Goal: Transaction & Acquisition: Download file/media

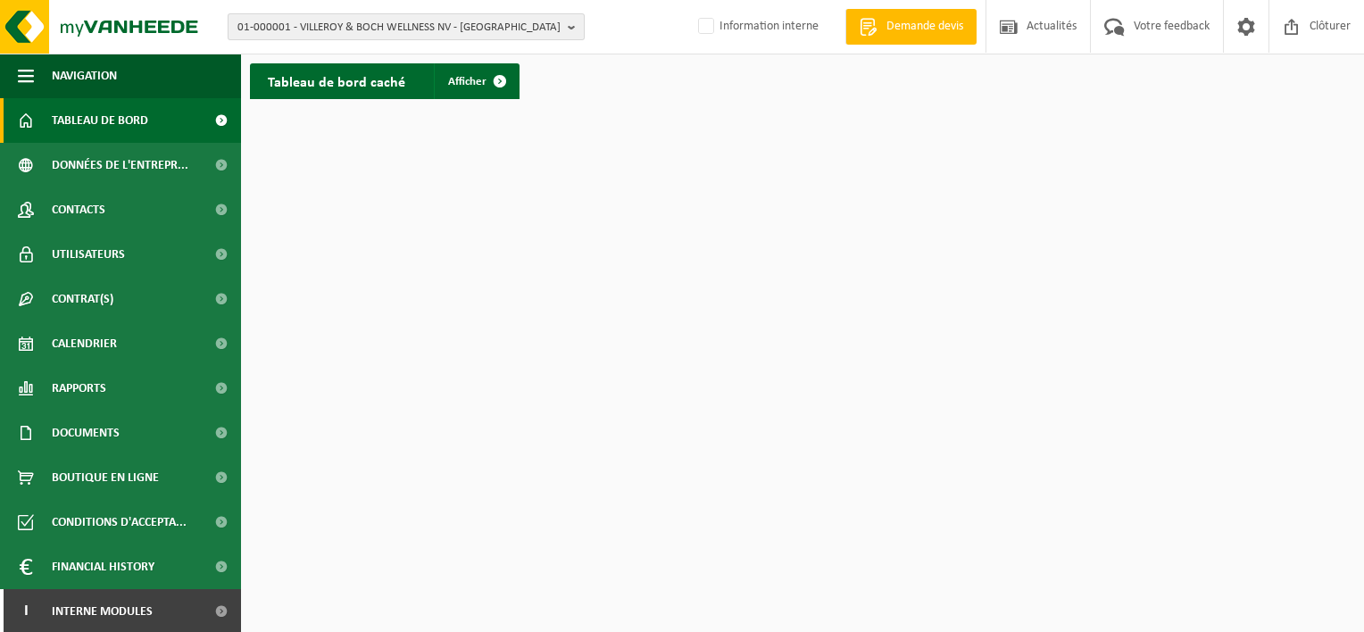
click at [425, 15] on span "01-000001 - VILLEROY & BOCH WELLNESS NV - ROESELARE" at bounding box center [398, 27] width 323 height 27
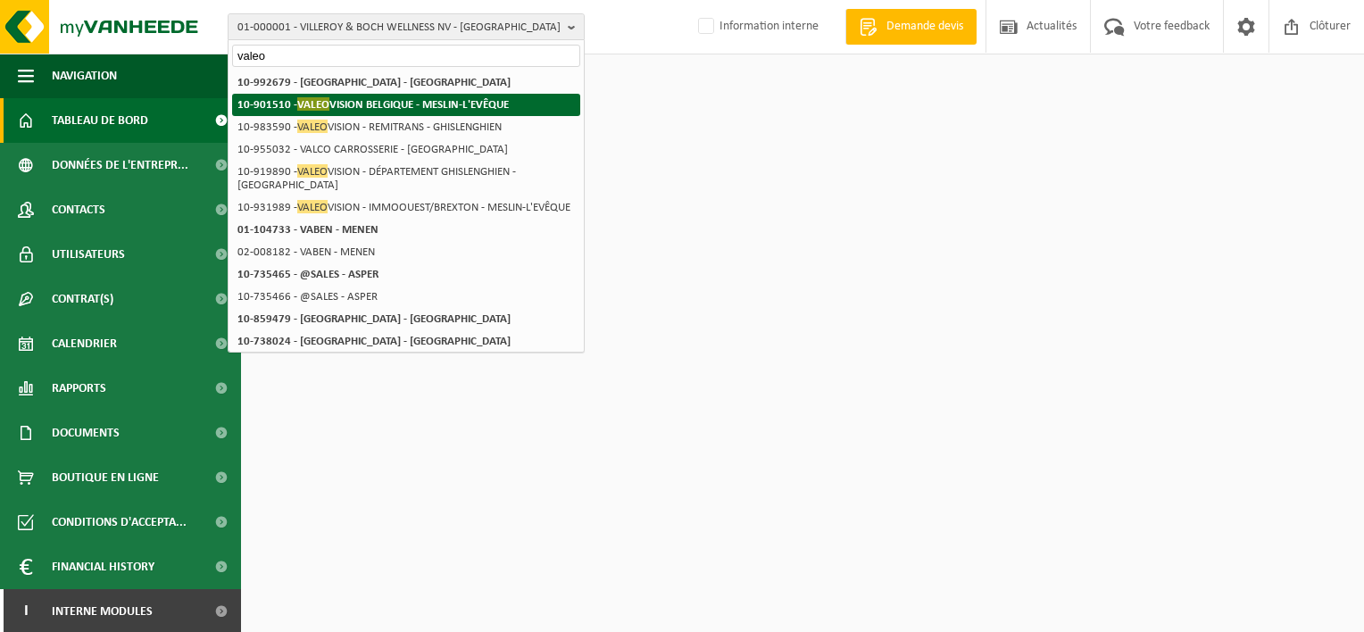
type input "valeo"
drag, startPoint x: 427, startPoint y: 103, endPoint x: 411, endPoint y: 111, distance: 18.0
click at [426, 103] on strong "10-901510 - VALEO VISION BELGIQUE - MESLIN-L'EVÊQUE" at bounding box center [372, 103] width 271 height 13
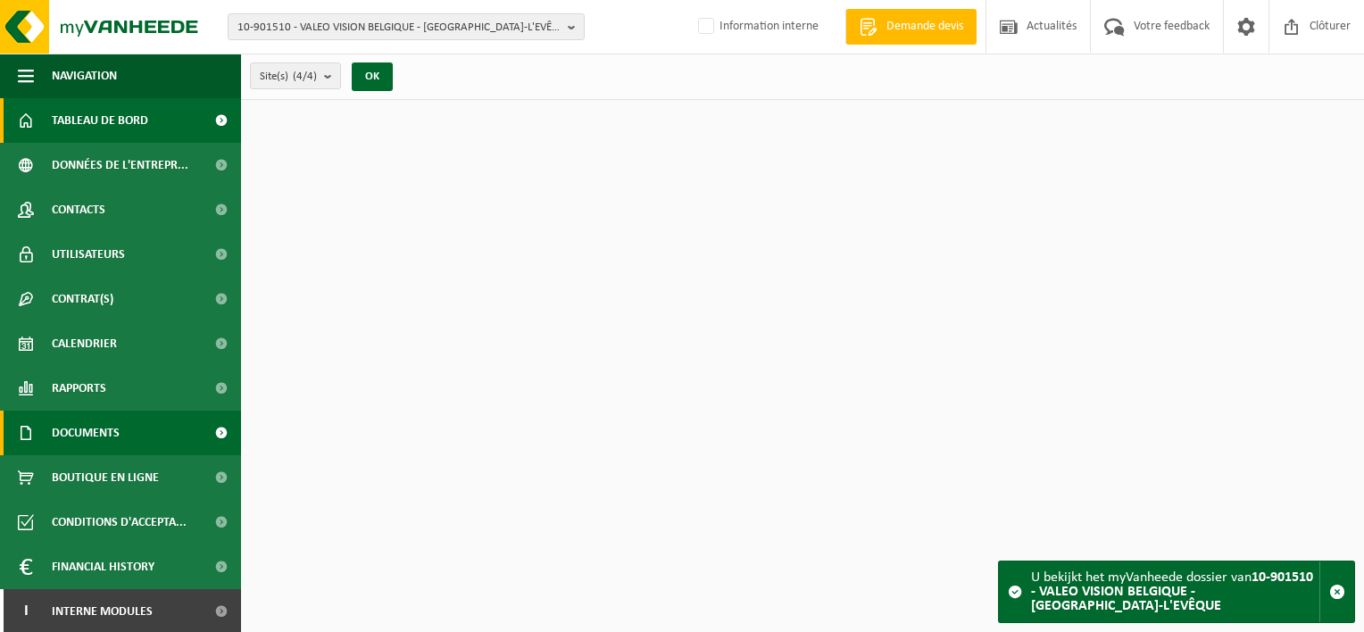
click at [83, 436] on span "Documents" at bounding box center [86, 433] width 68 height 45
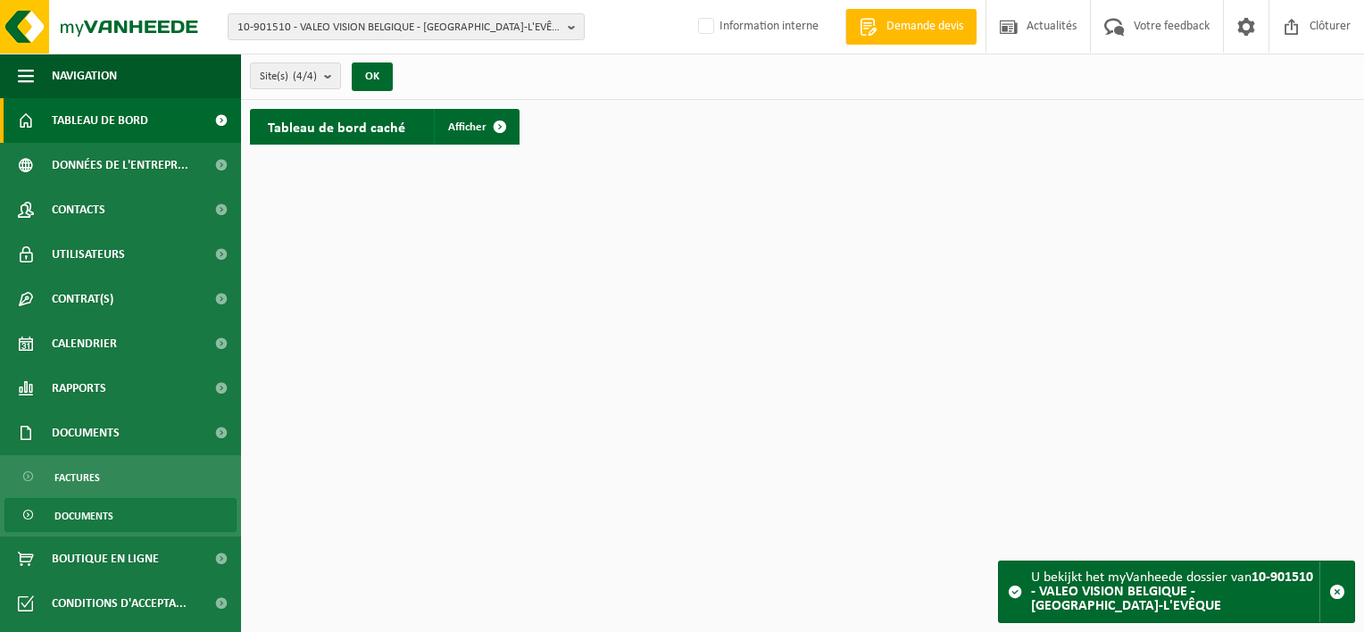
click at [89, 507] on span "Documents" at bounding box center [83, 516] width 59 height 34
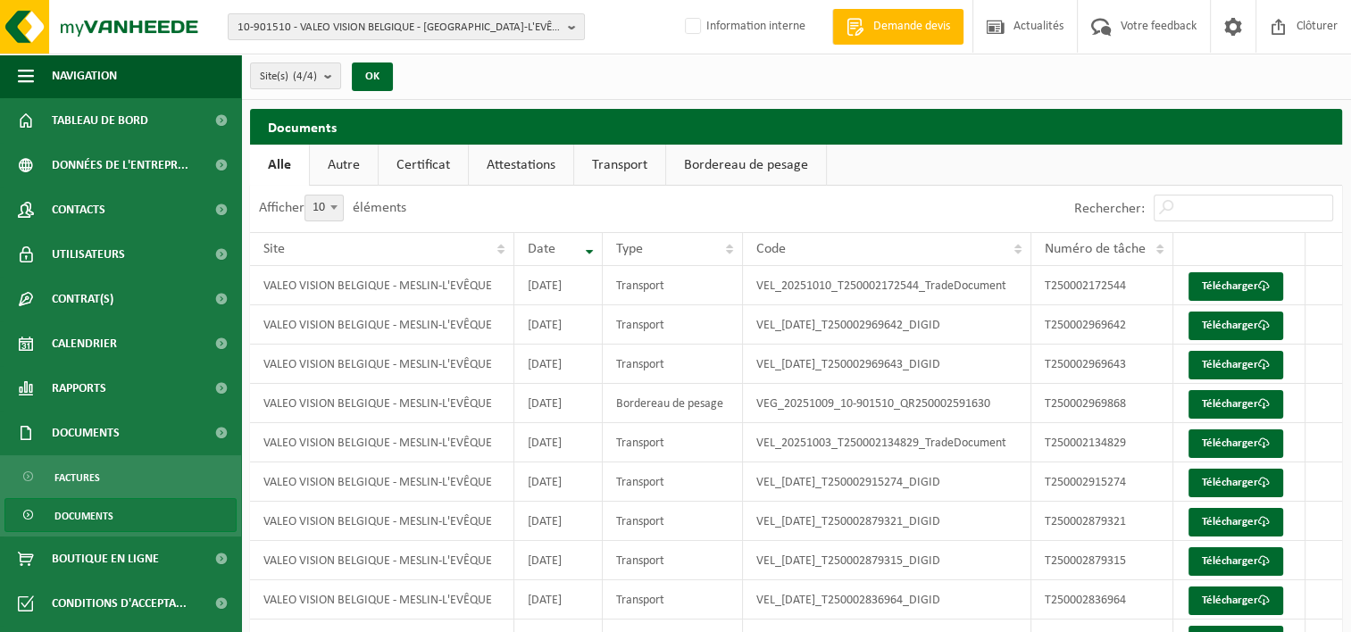
click at [742, 167] on link "Bordereau de pesage" at bounding box center [746, 165] width 160 height 41
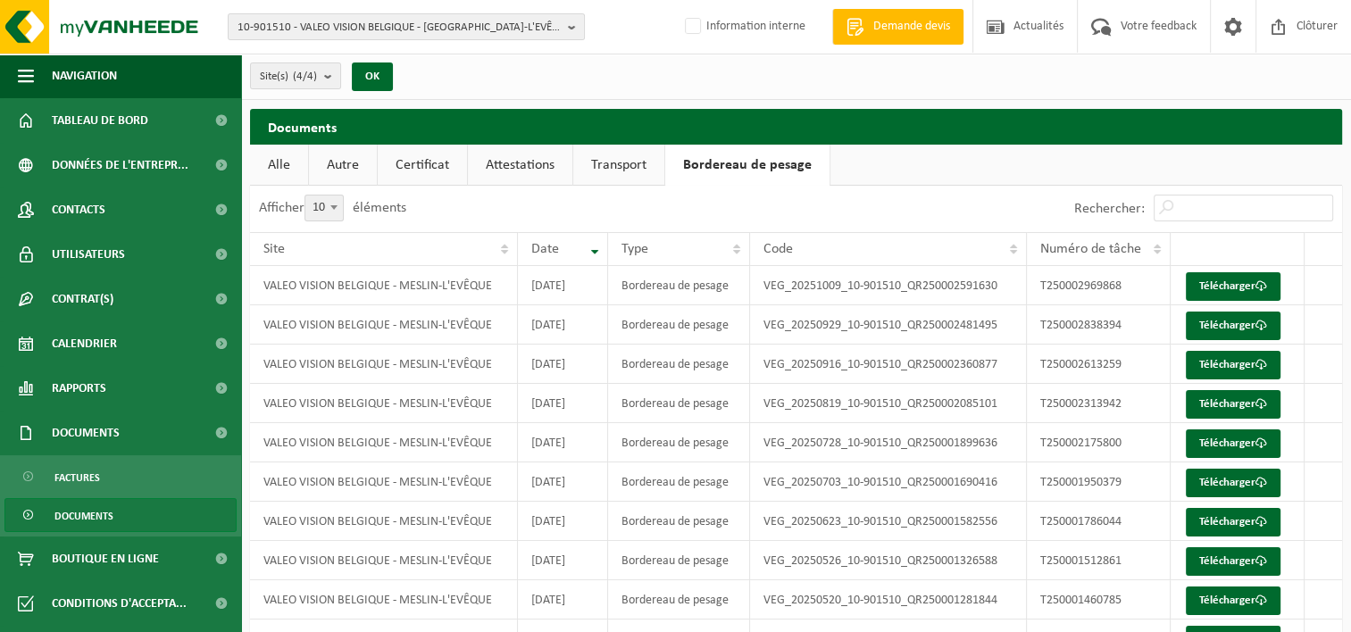
click at [442, 166] on link "Certificat" at bounding box center [422, 165] width 89 height 41
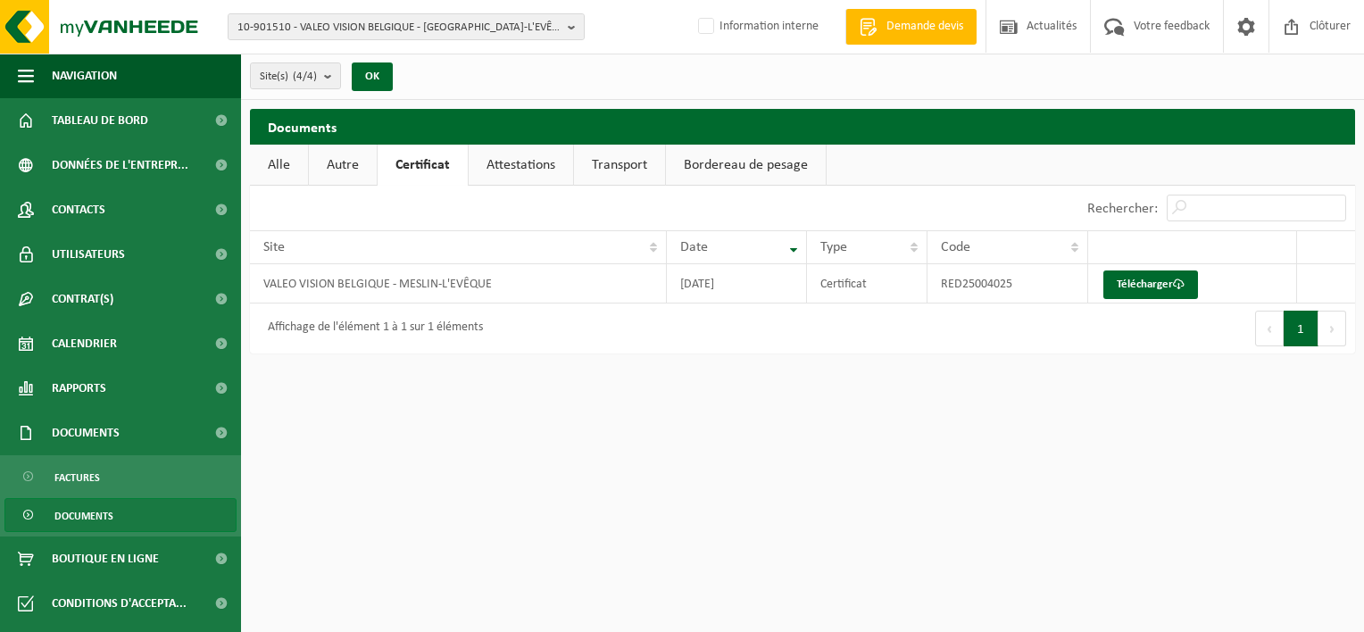
click at [352, 164] on link "Autre" at bounding box center [343, 165] width 68 height 41
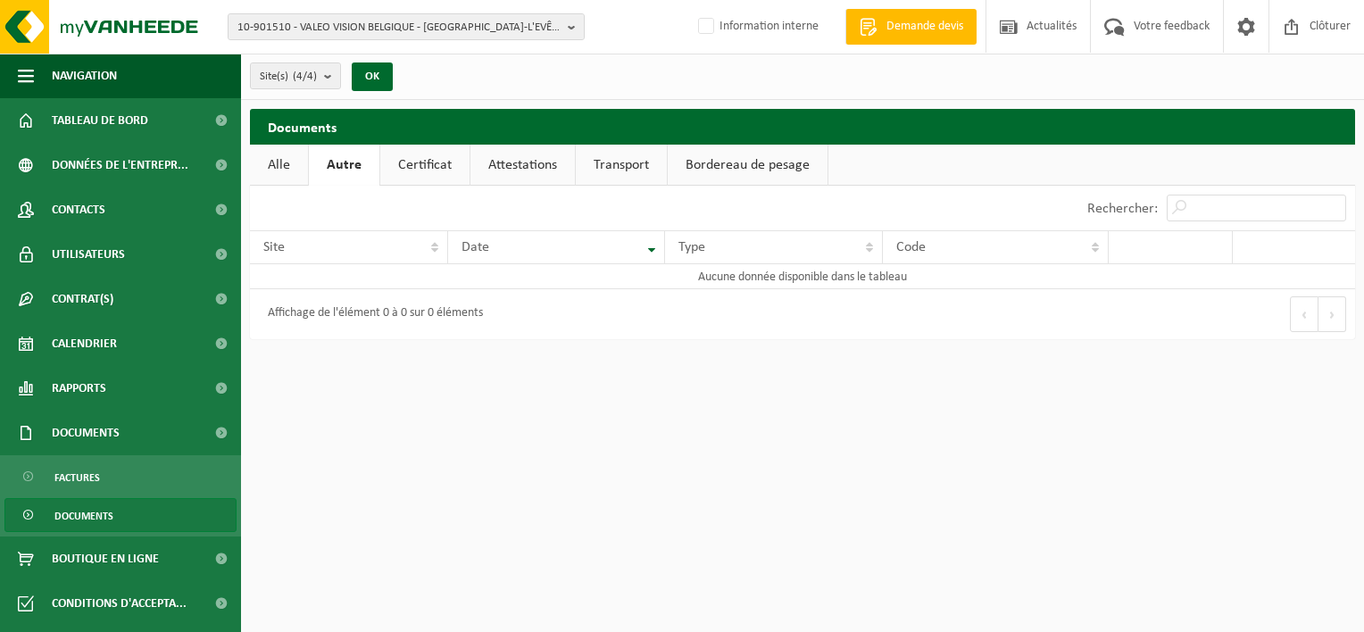
click at [275, 161] on link "Alle" at bounding box center [279, 165] width 58 height 41
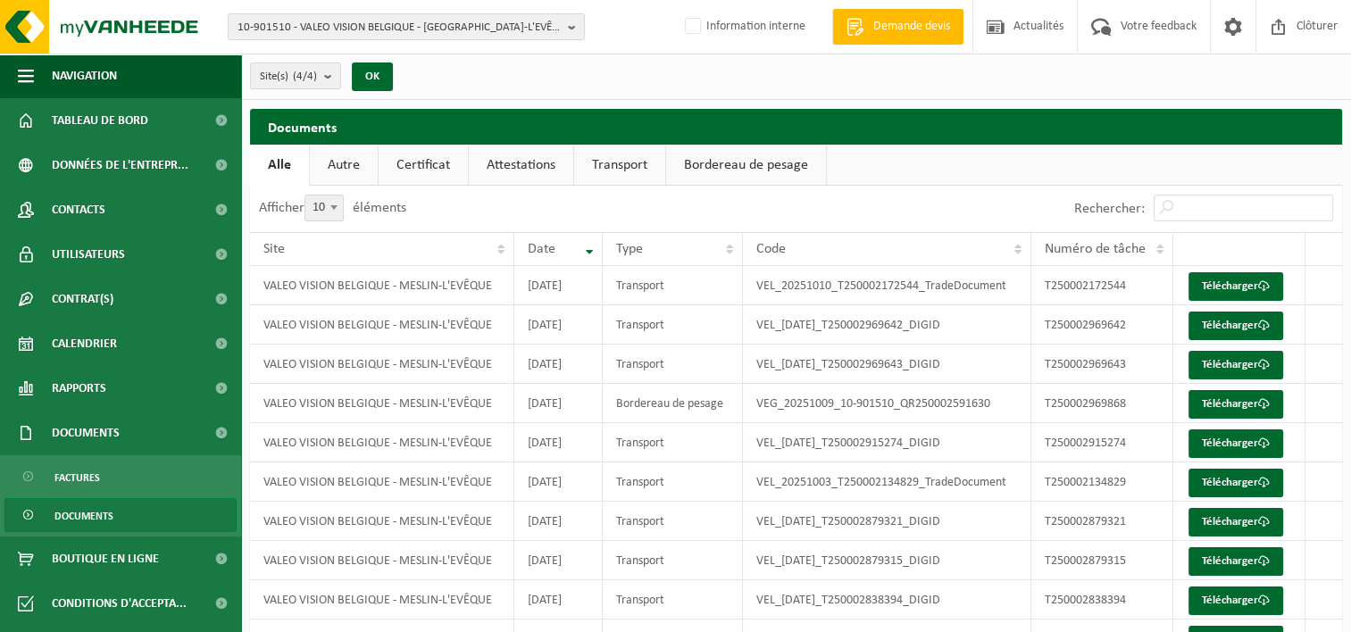
click at [335, 168] on link "Autre" at bounding box center [344, 165] width 68 height 41
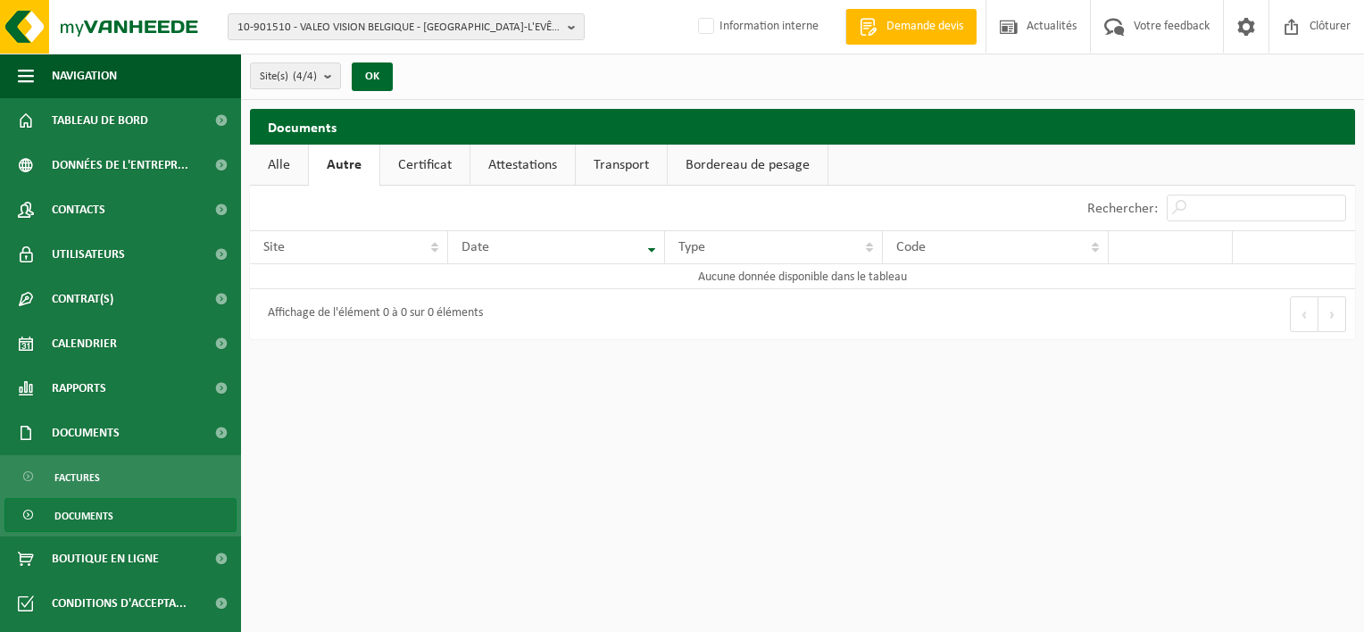
click at [424, 168] on link "Certificat" at bounding box center [424, 165] width 89 height 41
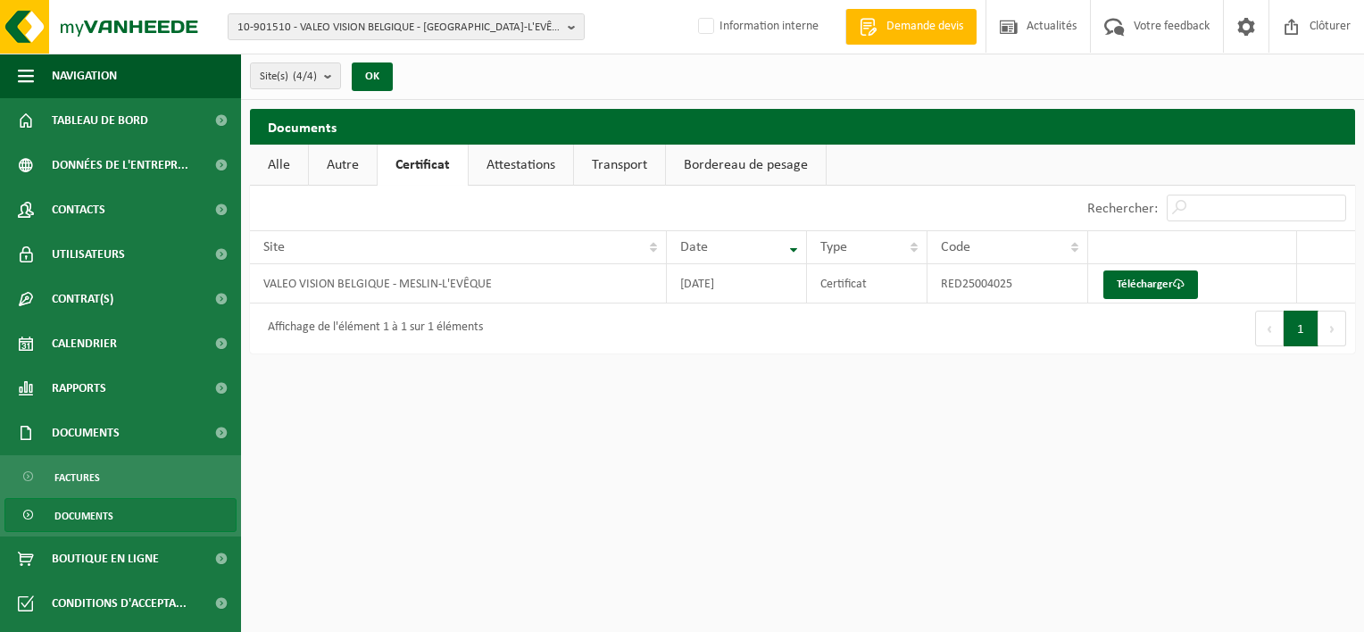
click at [505, 164] on link "Attestations" at bounding box center [521, 165] width 104 height 41
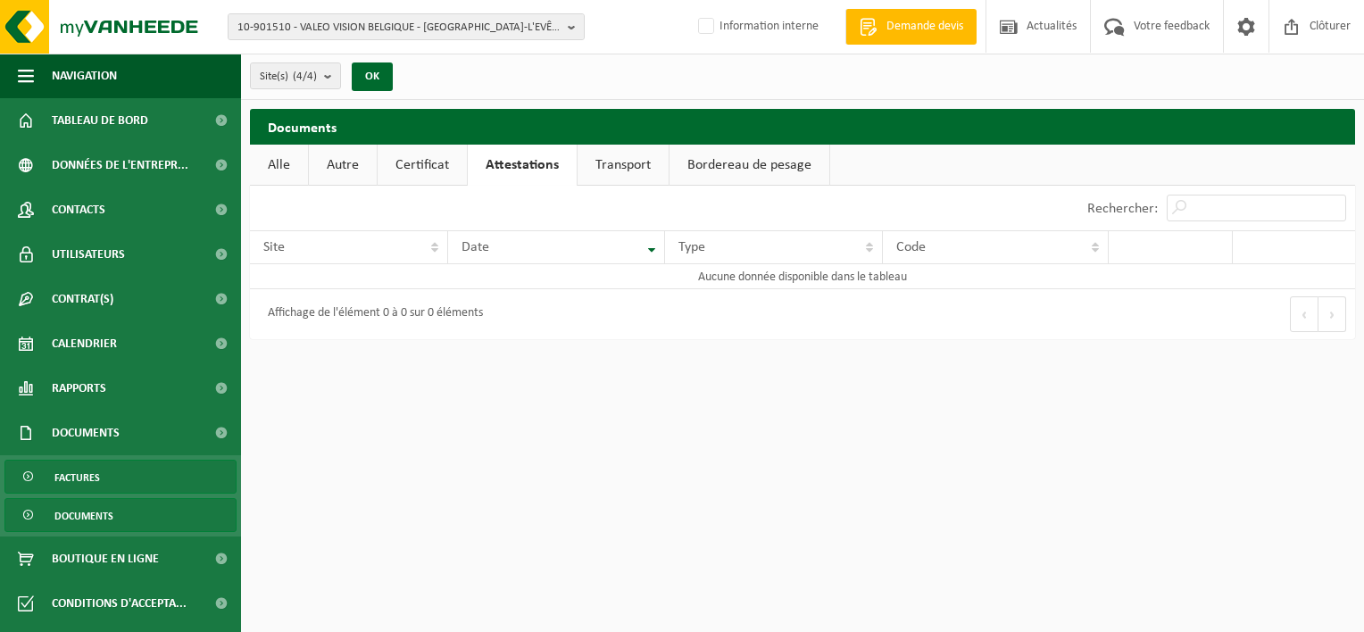
click at [95, 474] on span "Factures" at bounding box center [77, 478] width 46 height 34
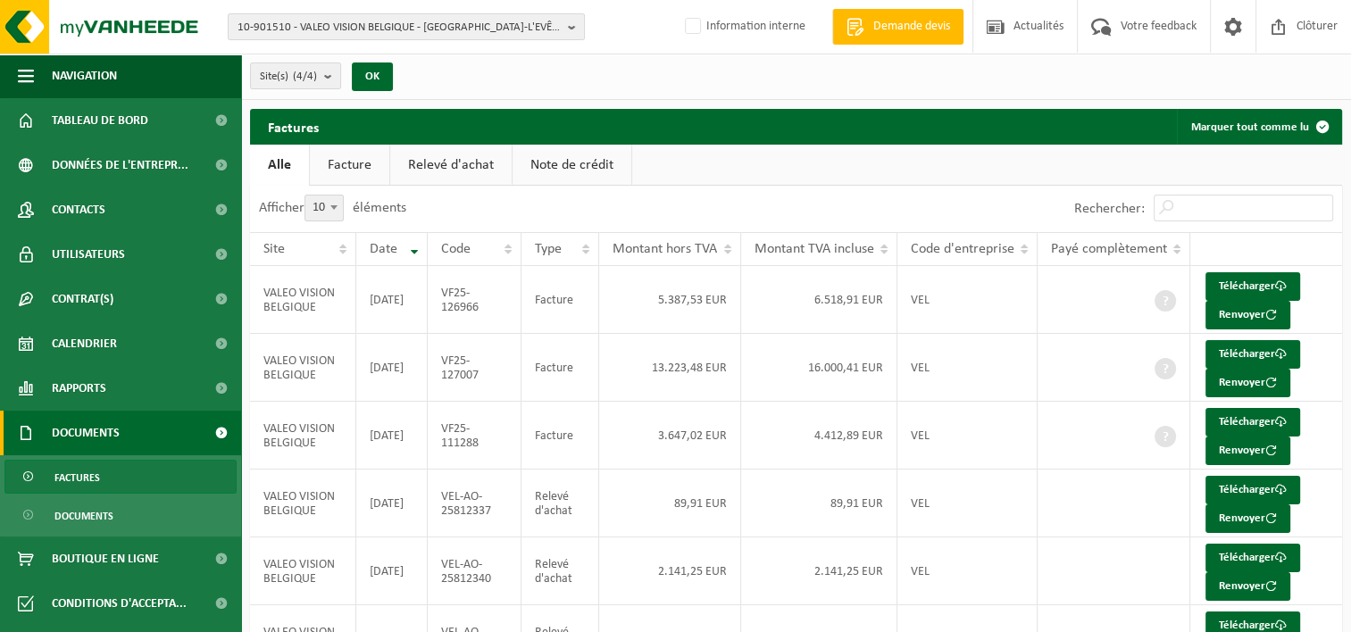
click at [452, 165] on link "Relevé d'achat" at bounding box center [450, 165] width 121 height 41
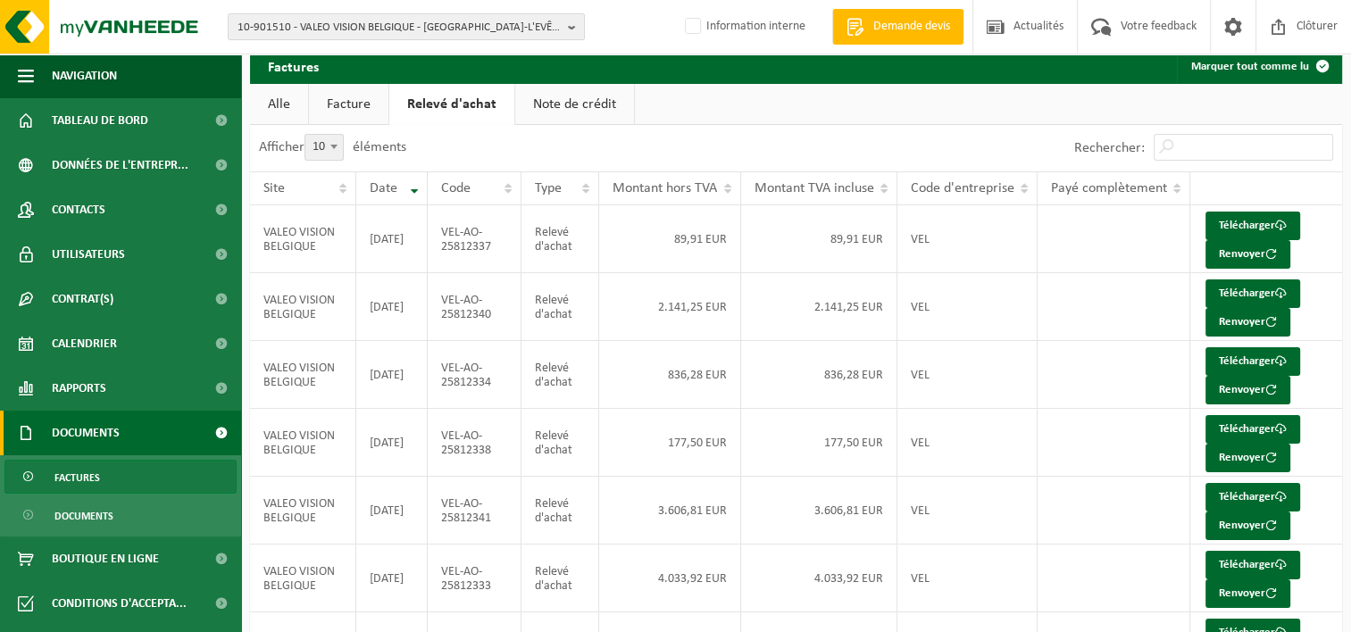
scroll to position [89, 0]
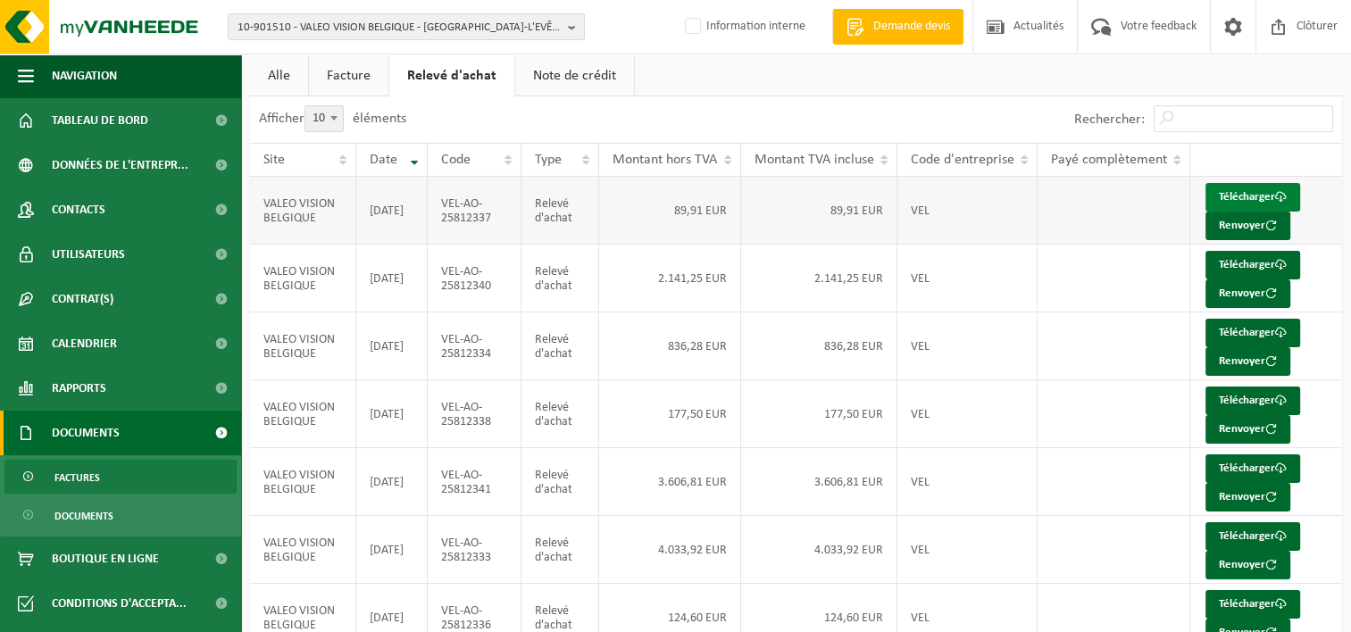
click at [1234, 198] on link "Télécharger" at bounding box center [1252, 197] width 95 height 29
click at [1249, 264] on link "Télécharger" at bounding box center [1252, 265] width 95 height 29
click at [1240, 530] on link "Télécharger" at bounding box center [1252, 536] width 95 height 29
click at [1275, 330] on link "Télécharger" at bounding box center [1252, 333] width 95 height 29
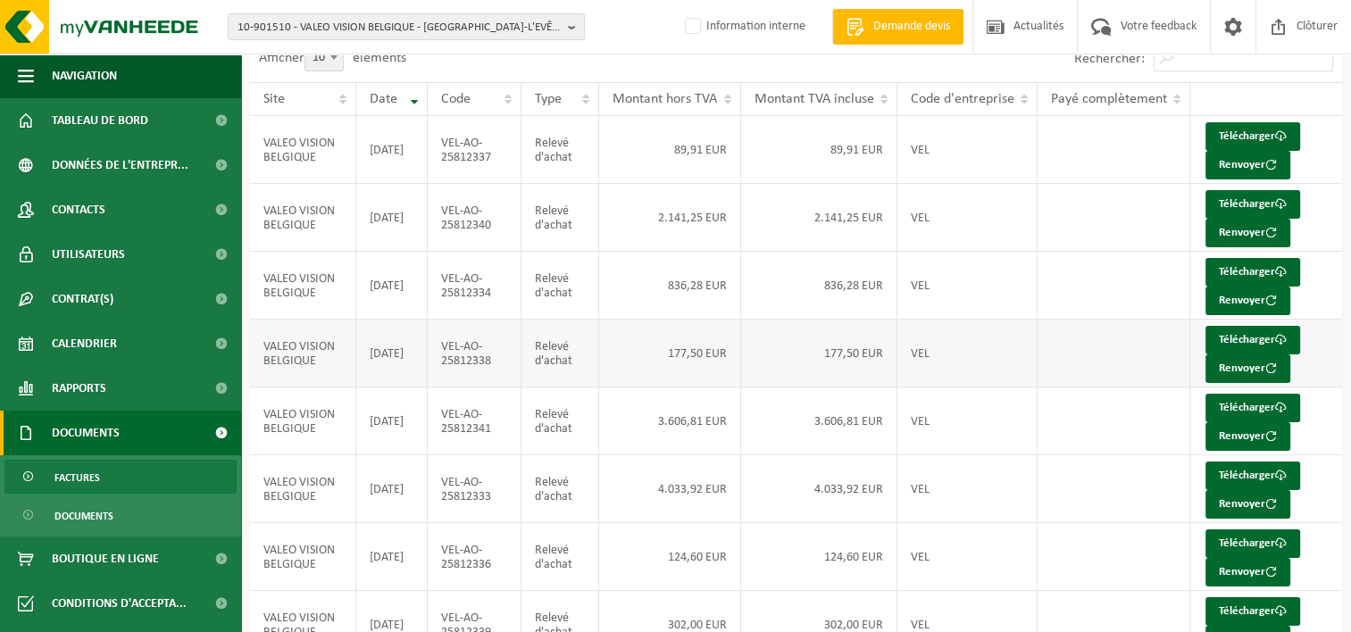
scroll to position [179, 0]
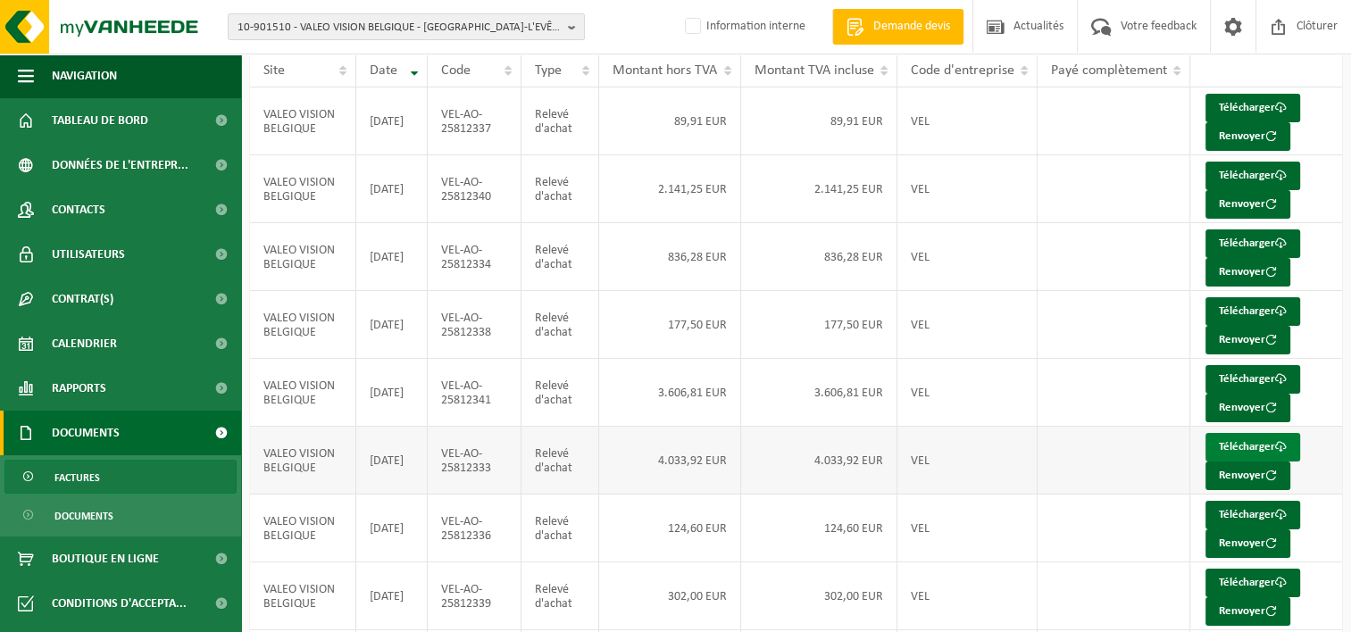
click at [1261, 433] on link "Télécharger" at bounding box center [1252, 447] width 95 height 29
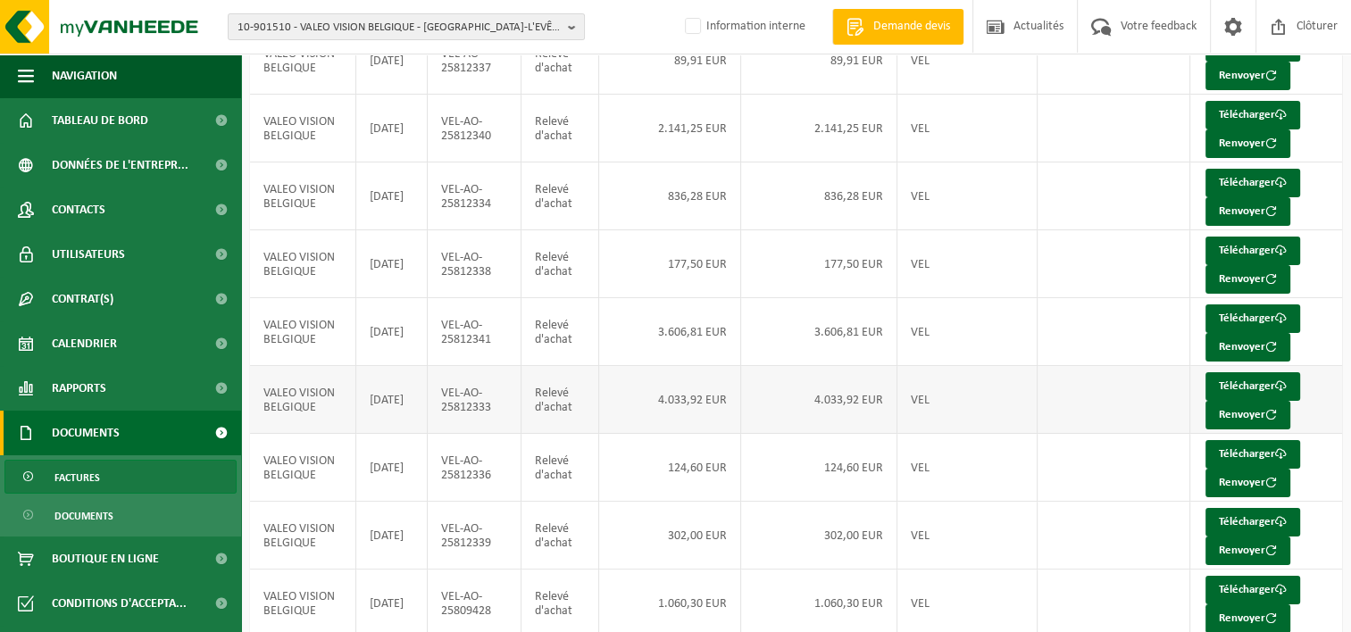
scroll to position [268, 0]
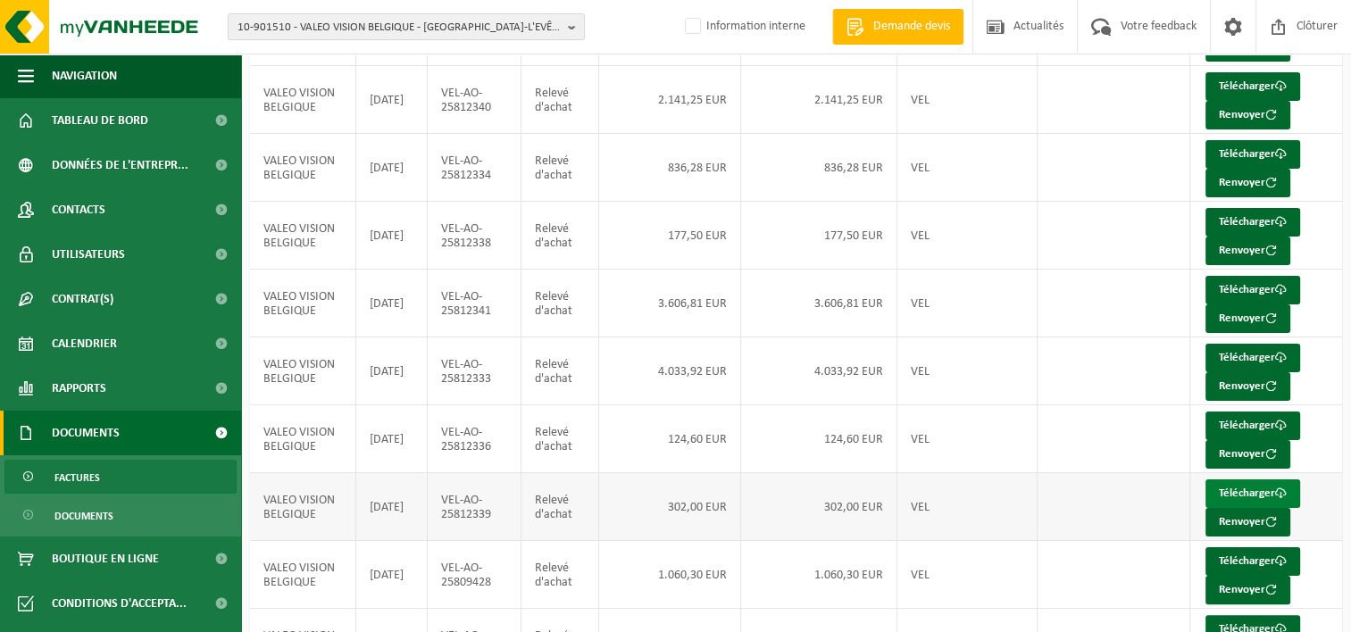
click at [1260, 483] on link "Télécharger" at bounding box center [1252, 493] width 95 height 29
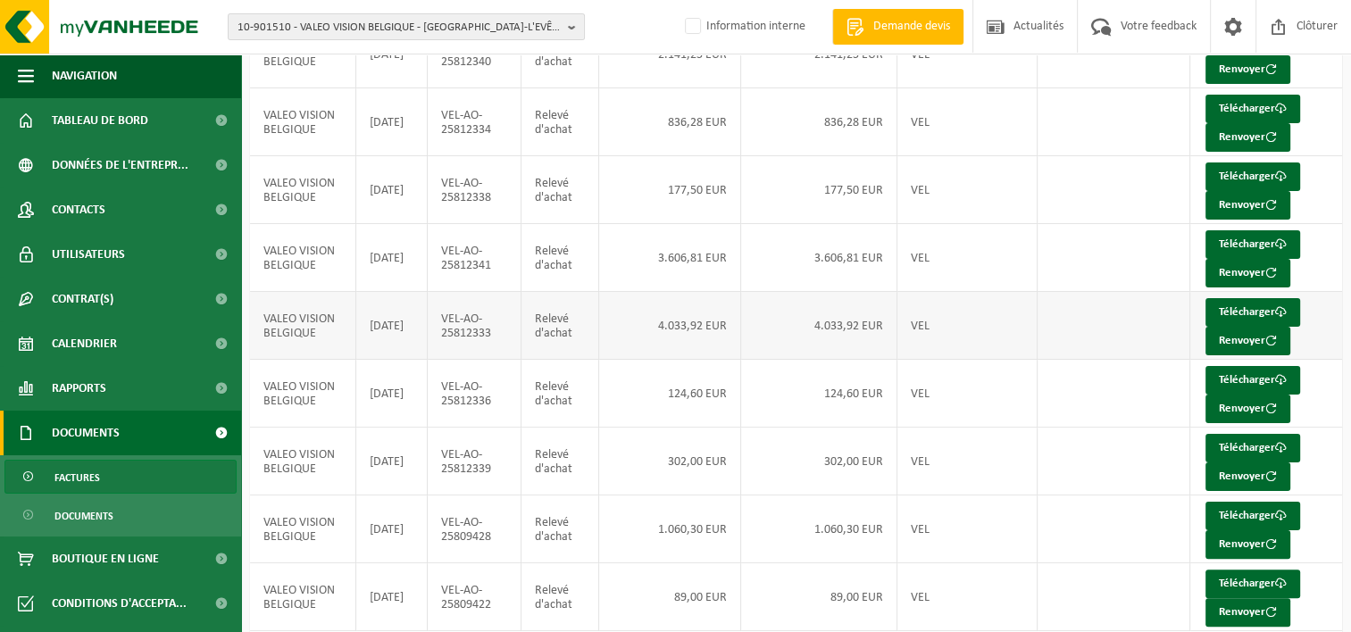
scroll to position [371, 0]
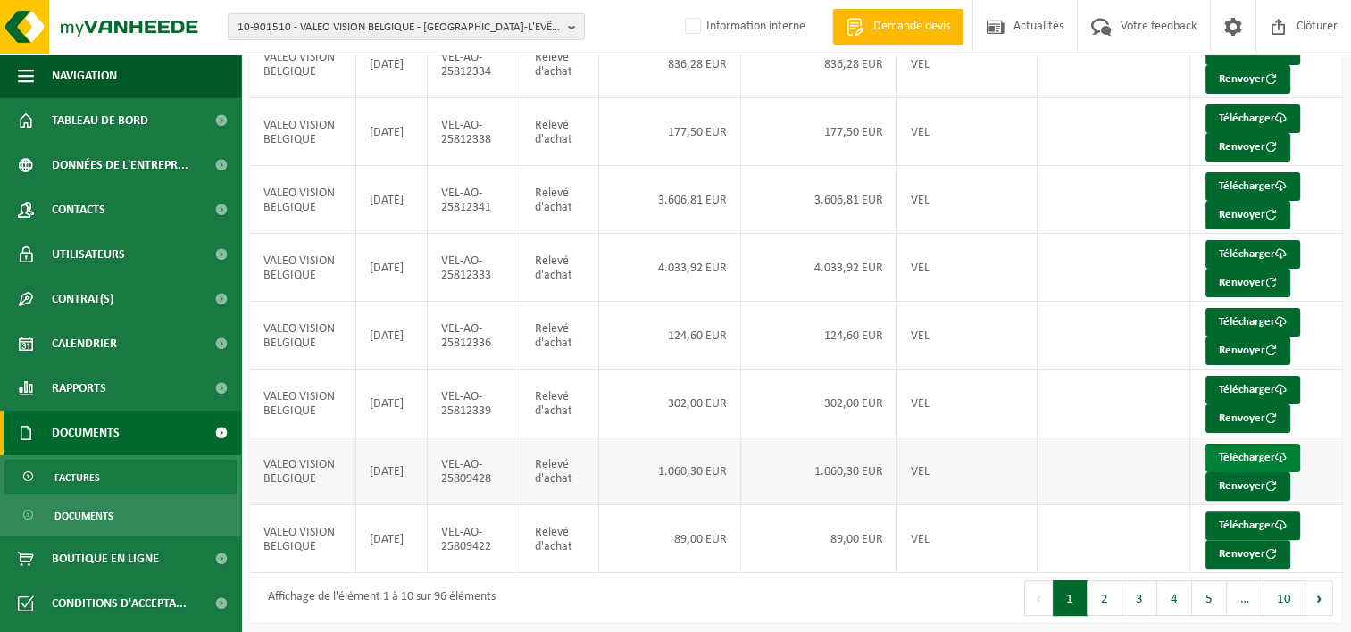
click at [1234, 444] on link "Télécharger" at bounding box center [1252, 458] width 95 height 29
click at [1110, 594] on button "2" at bounding box center [1104, 598] width 35 height 36
click at [1146, 587] on button "3" at bounding box center [1139, 598] width 35 height 36
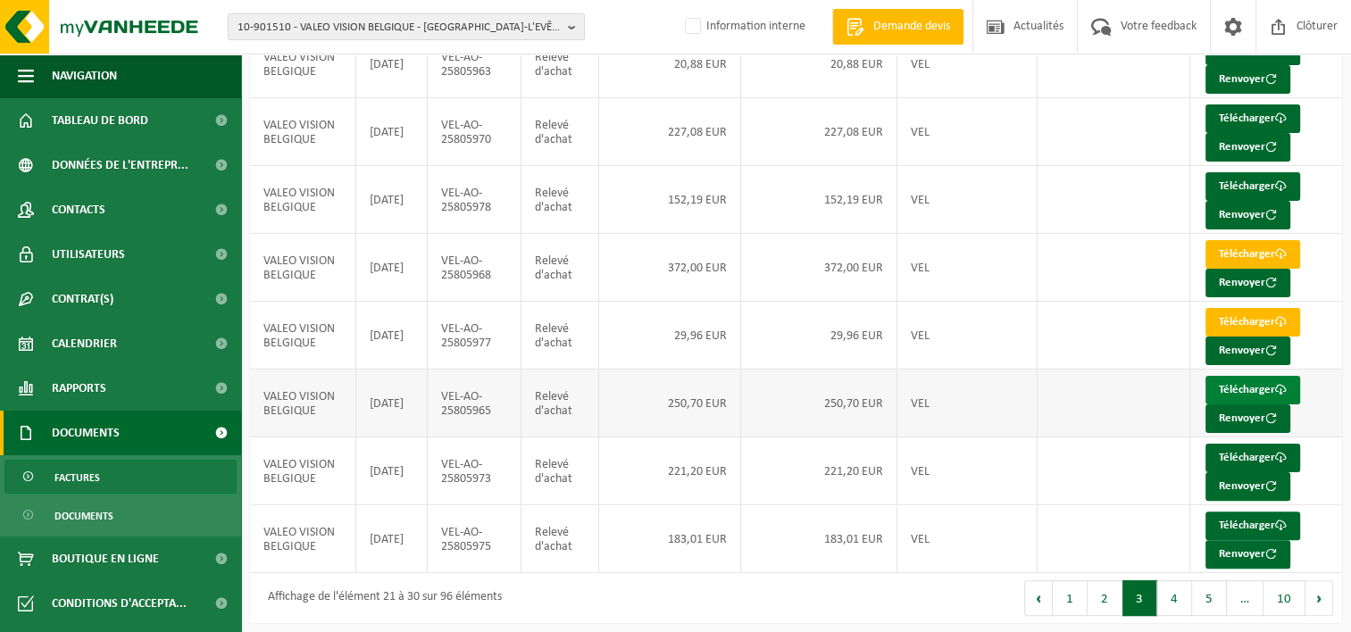
click at [1259, 387] on link "Télécharger" at bounding box center [1252, 390] width 95 height 29
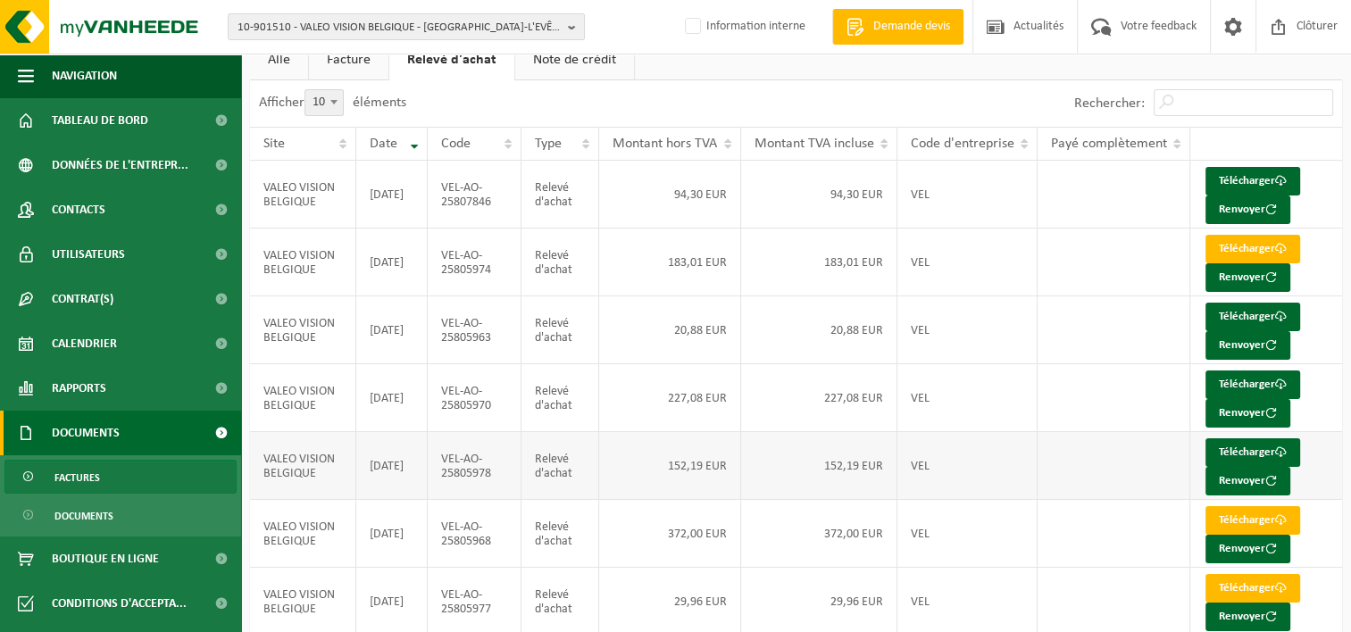
scroll to position [104, 0]
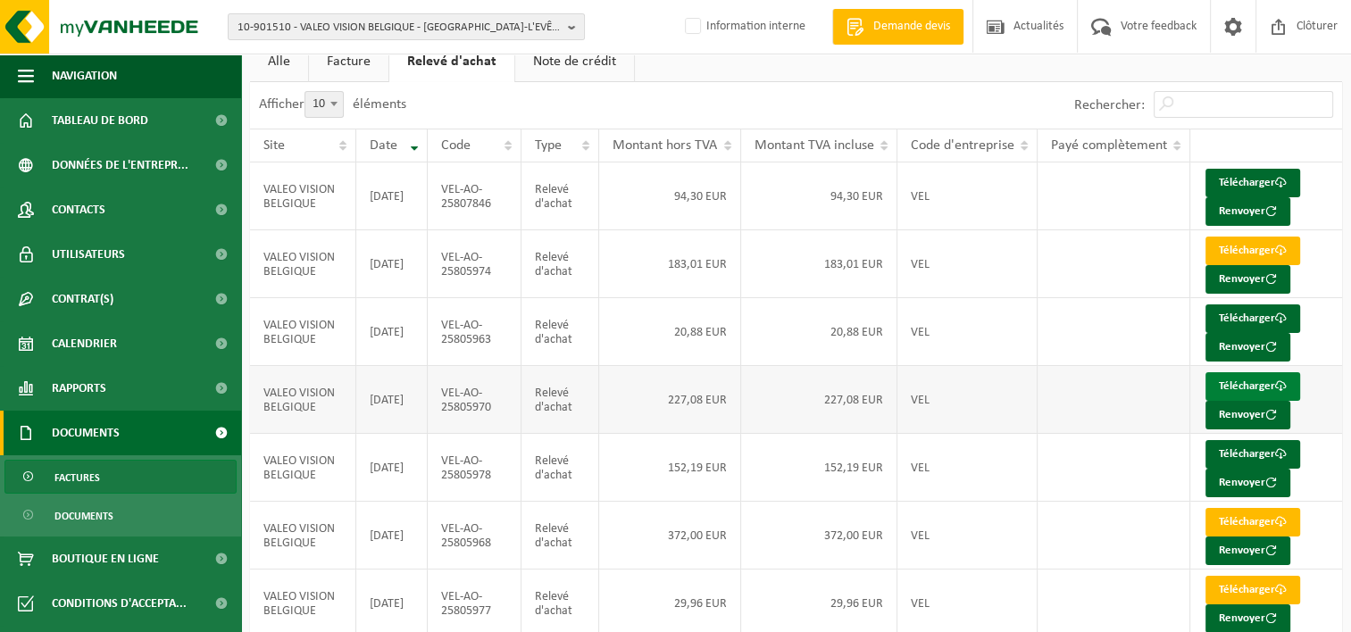
click at [1237, 373] on link "Télécharger" at bounding box center [1252, 386] width 95 height 29
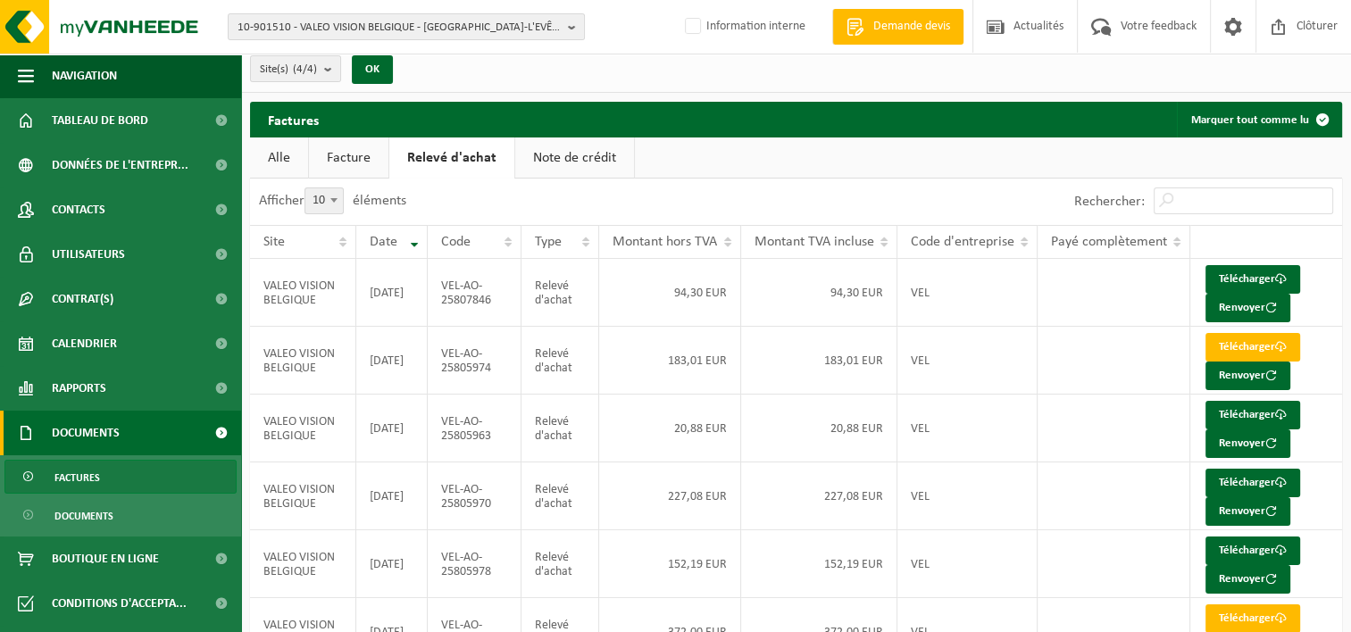
scroll to position [0, 0]
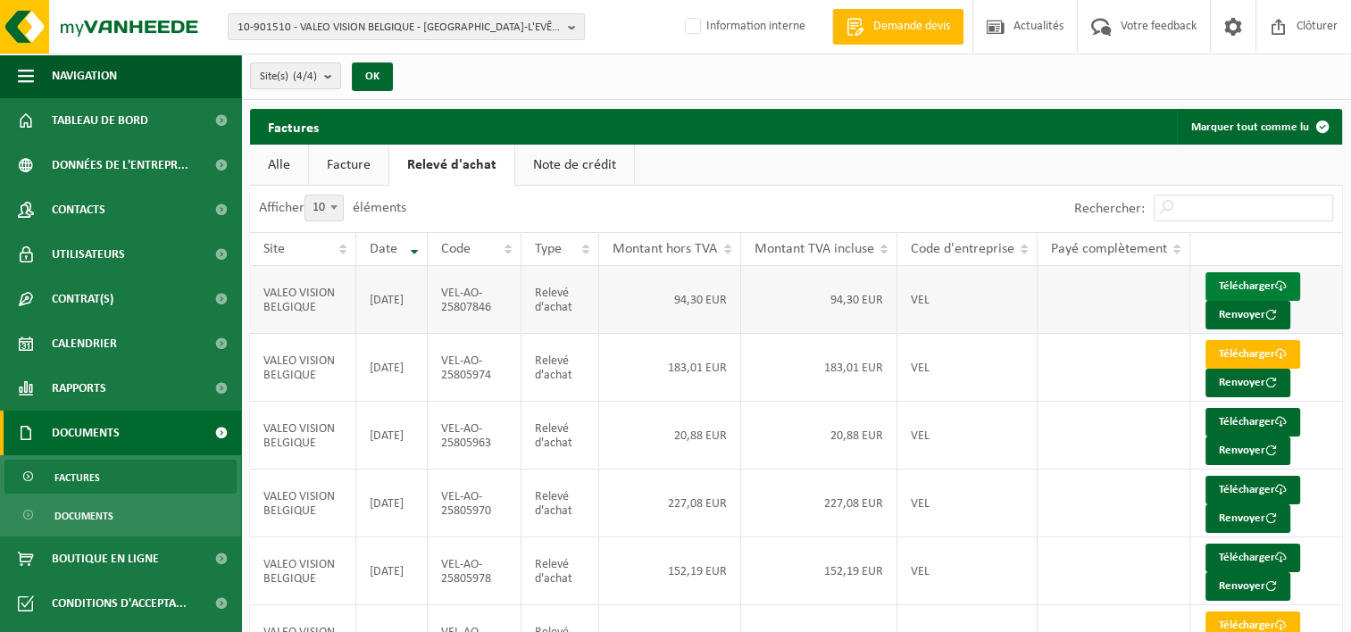
click at [1242, 283] on link "Télécharger" at bounding box center [1252, 286] width 95 height 29
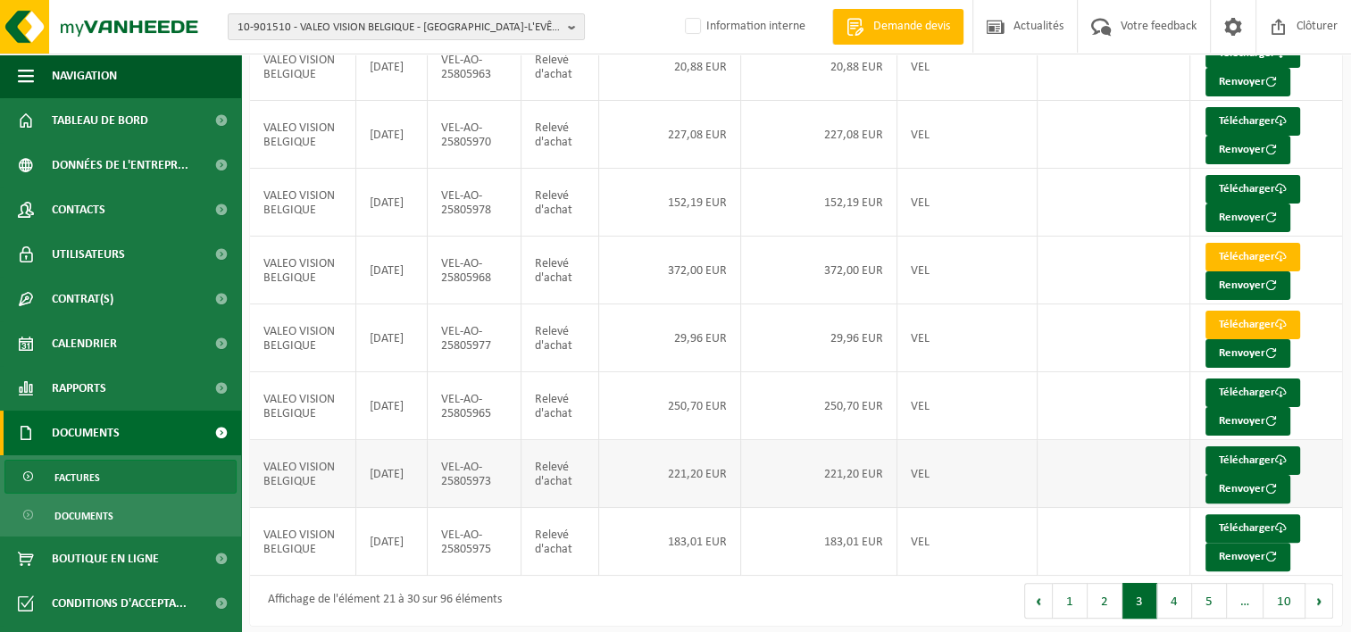
scroll to position [371, 0]
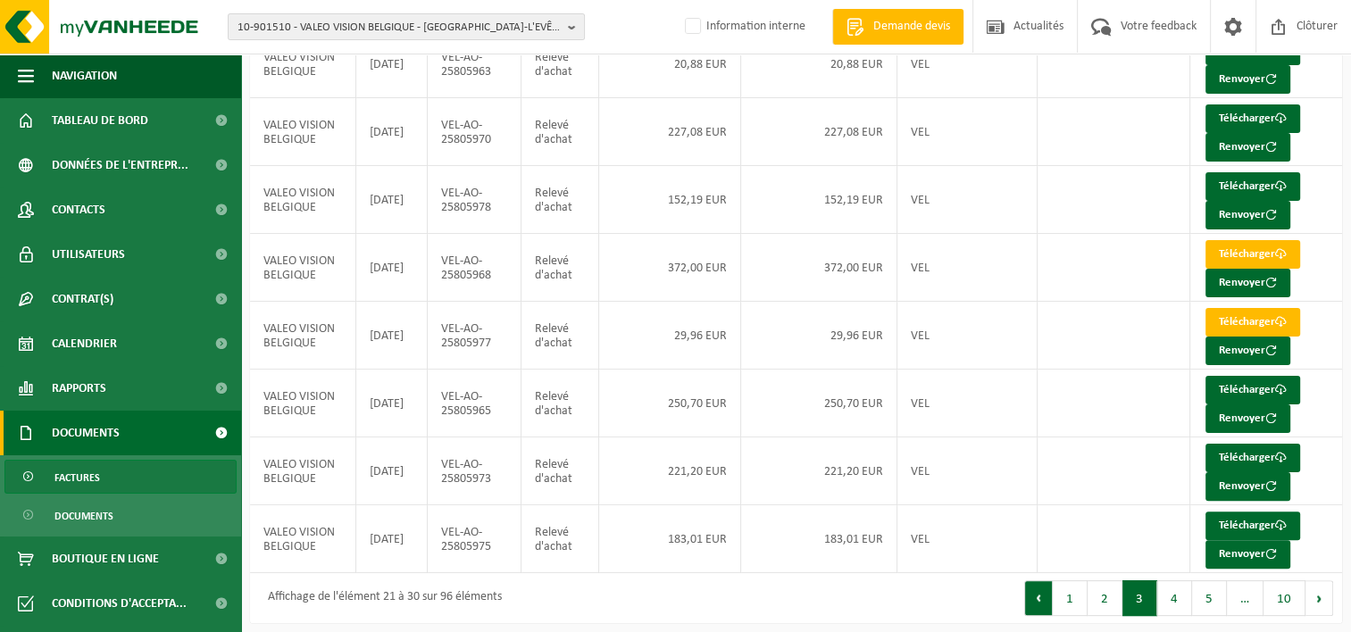
click at [1043, 589] on button "Précédent" at bounding box center [1038, 598] width 29 height 36
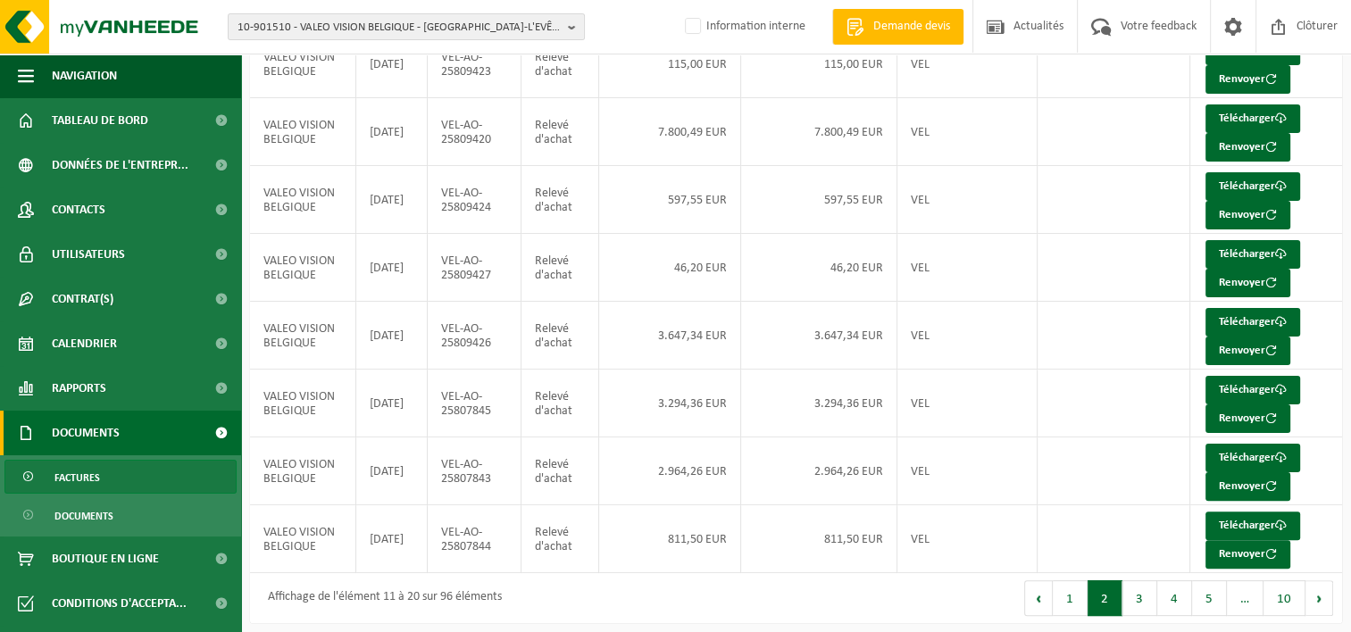
click at [1043, 589] on button "Précédent" at bounding box center [1038, 598] width 29 height 36
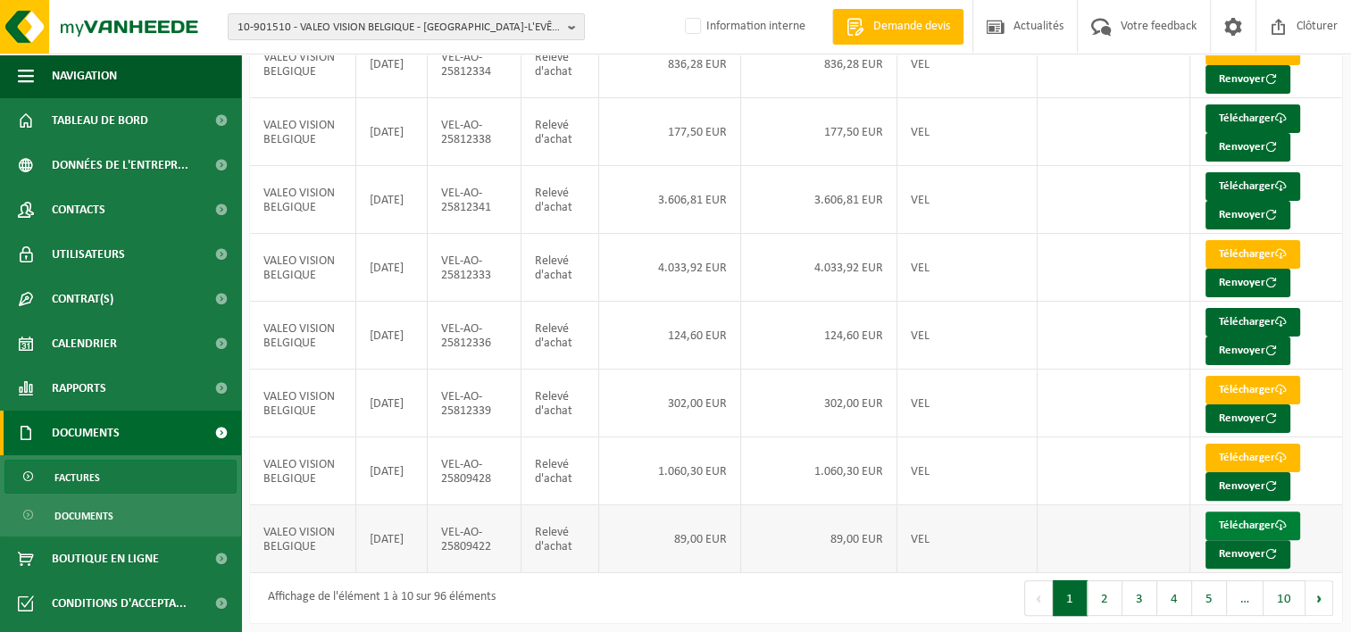
click at [1229, 517] on link "Télécharger" at bounding box center [1252, 525] width 95 height 29
click at [1110, 587] on button "2" at bounding box center [1104, 598] width 35 height 36
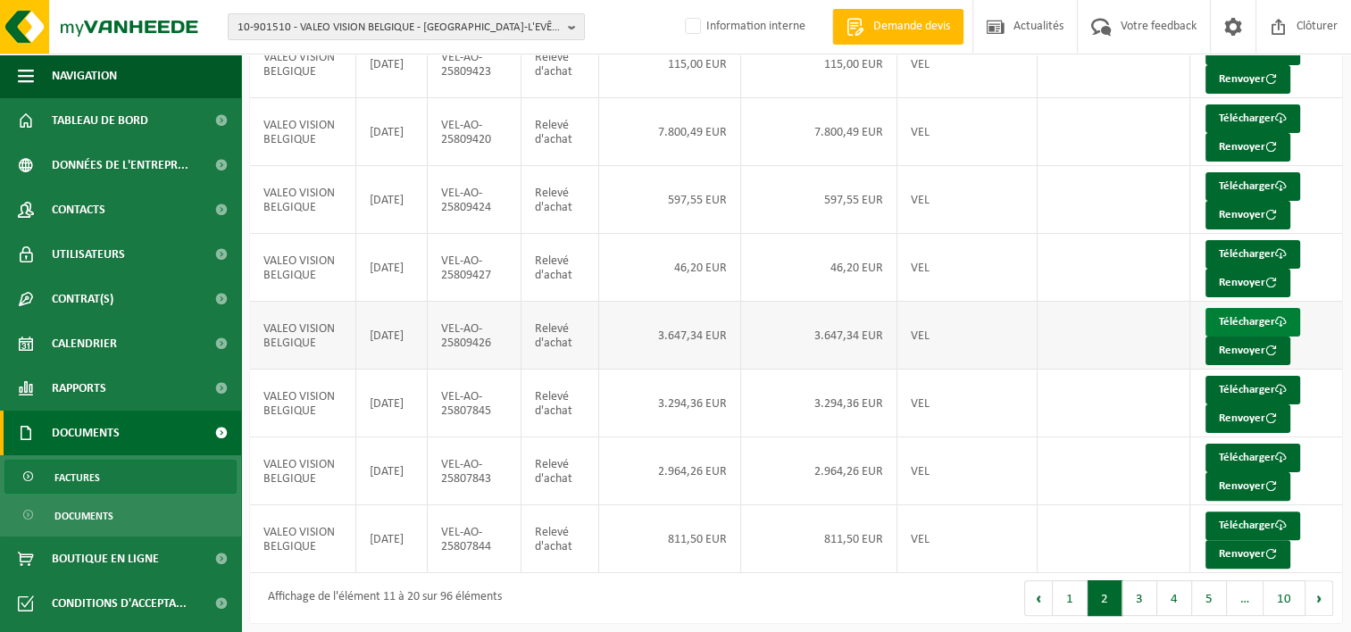
click at [1265, 318] on link "Télécharger" at bounding box center [1252, 322] width 95 height 29
click at [1255, 452] on link "Télécharger" at bounding box center [1252, 458] width 95 height 29
click at [1251, 114] on link "Télécharger" at bounding box center [1252, 118] width 95 height 29
click at [1178, 590] on button "4" at bounding box center [1174, 598] width 35 height 36
click at [1209, 589] on button "5" at bounding box center [1209, 598] width 35 height 36
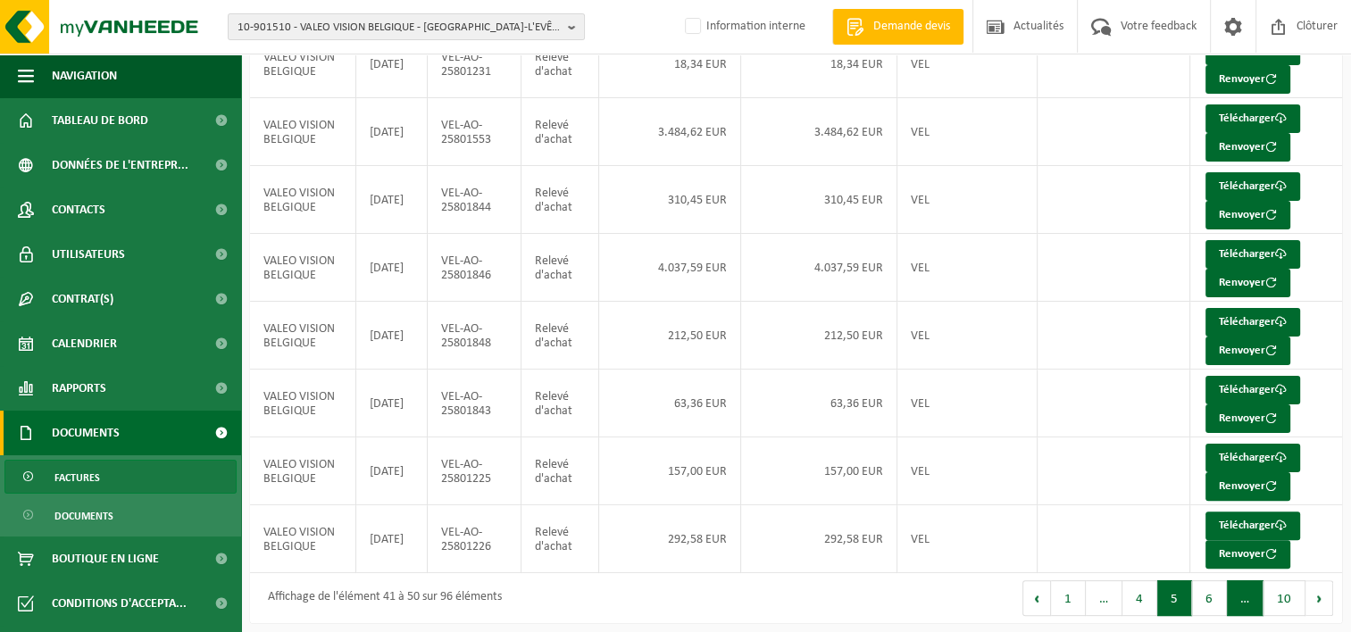
click at [1236, 589] on span "…" at bounding box center [1244, 598] width 37 height 36
click at [1326, 586] on button "Suivant" at bounding box center [1319, 598] width 28 height 36
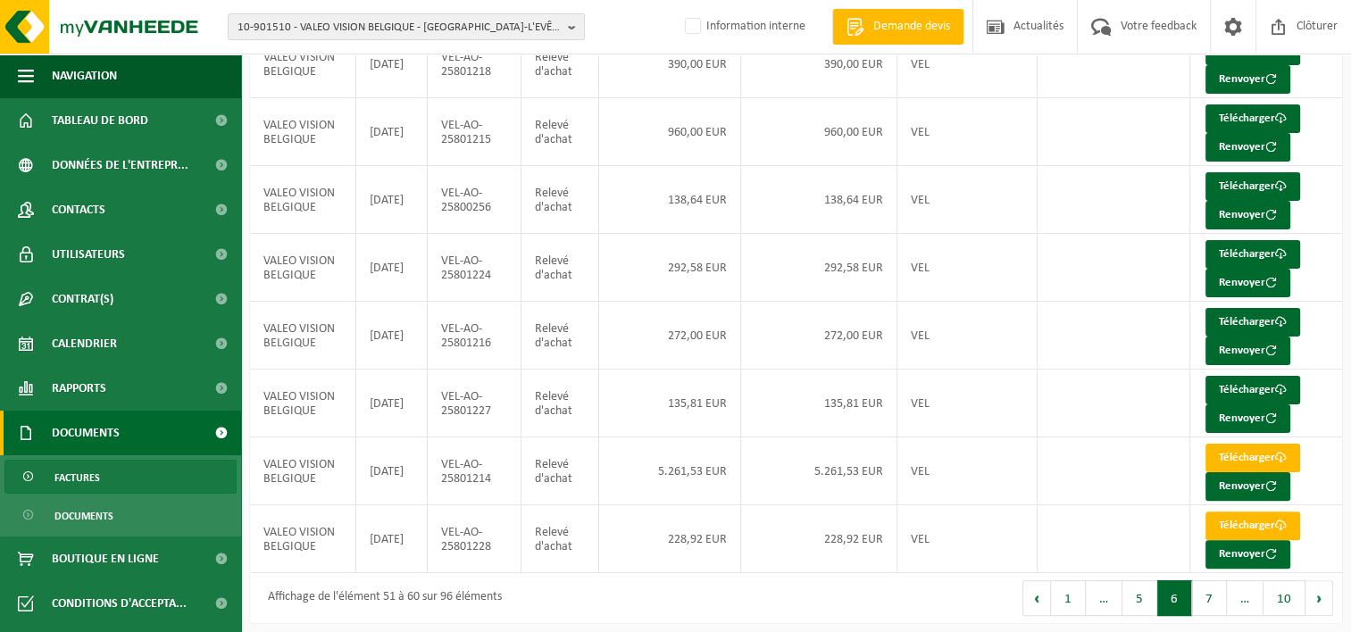
click at [1326, 586] on button "Suivant" at bounding box center [1319, 598] width 28 height 36
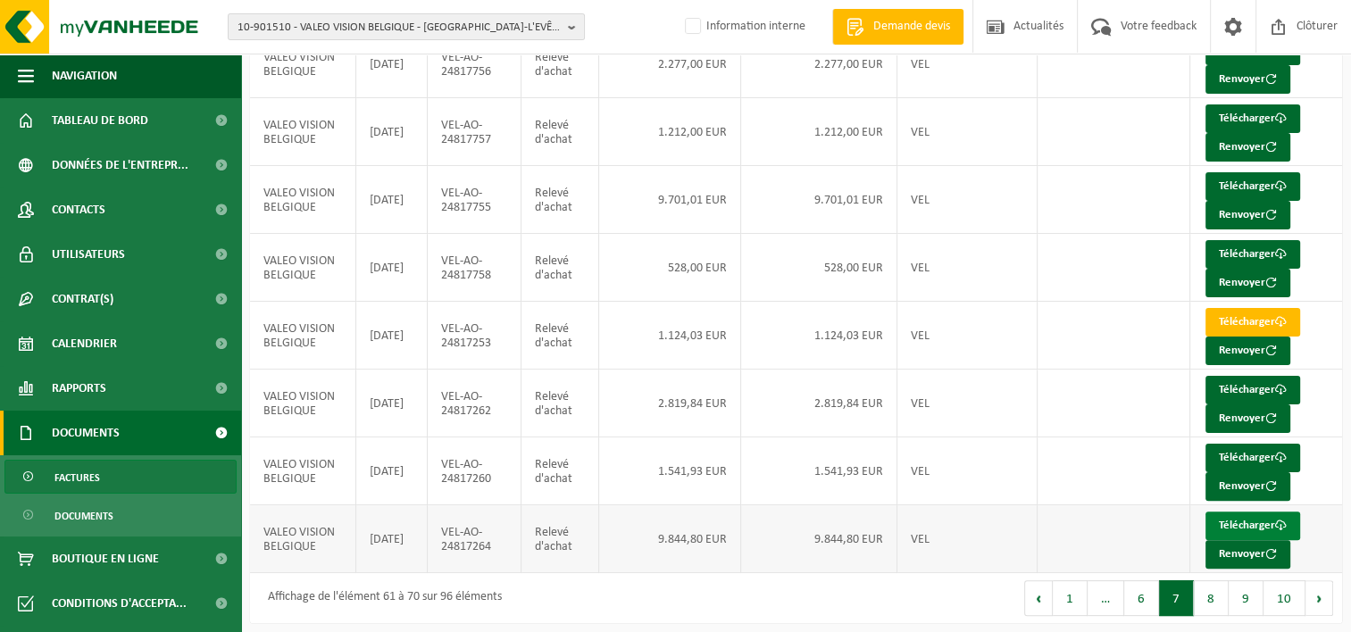
click at [1231, 514] on link "Télécharger" at bounding box center [1252, 525] width 95 height 29
click at [1241, 455] on link "Télécharger" at bounding box center [1252, 458] width 95 height 29
click at [1242, 383] on link "Télécharger" at bounding box center [1252, 390] width 95 height 29
click at [1268, 250] on link "Télécharger" at bounding box center [1252, 254] width 95 height 29
click at [1310, 586] on button "Suivant" at bounding box center [1319, 598] width 28 height 36
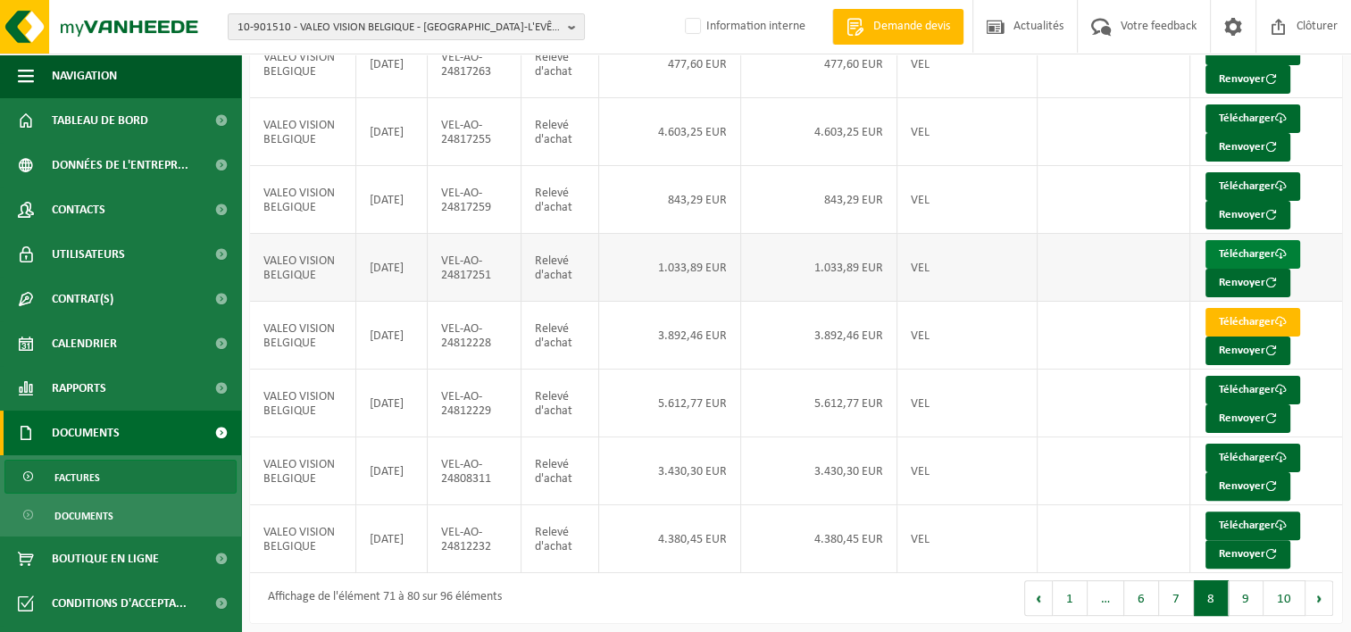
click at [1259, 251] on link "Télécharger" at bounding box center [1252, 254] width 95 height 29
